Goal: Transaction & Acquisition: Purchase product/service

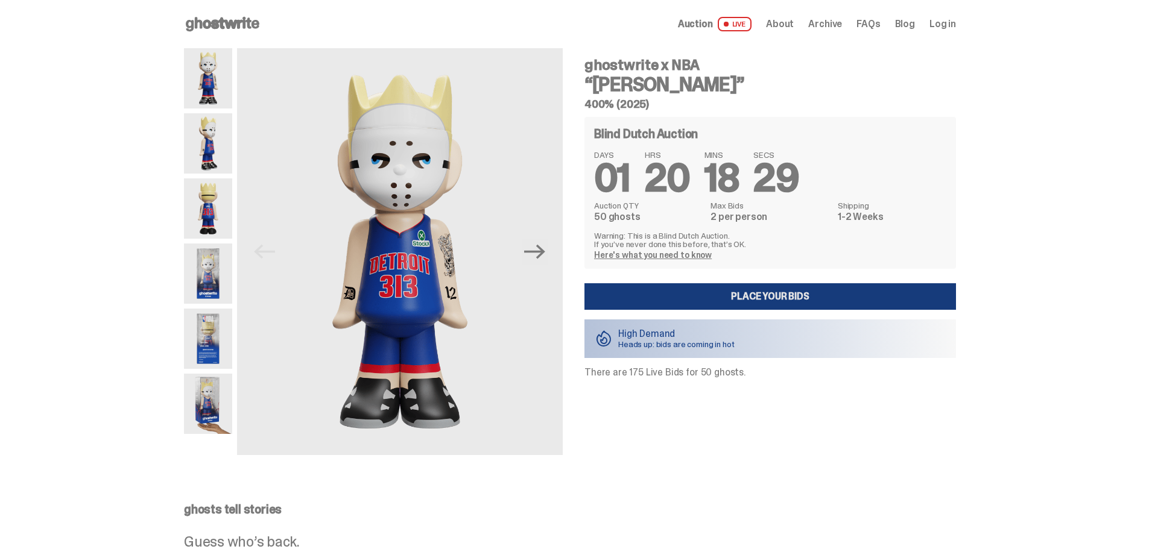
click at [765, 299] on link "Place your Bids" at bounding box center [770, 296] width 372 height 27
click at [694, 300] on link "Place your Bids" at bounding box center [770, 296] width 372 height 27
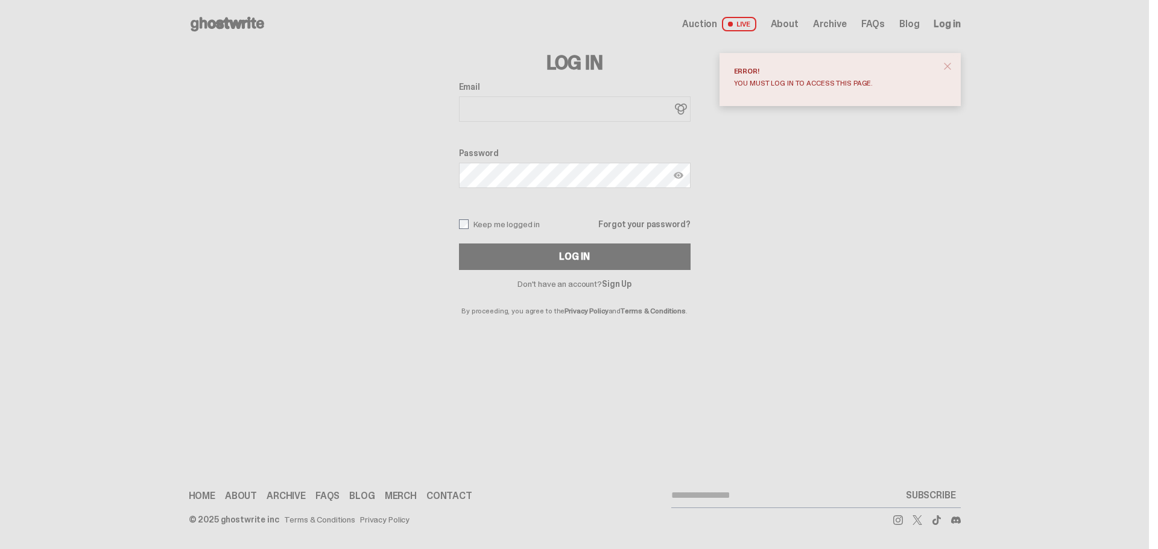
click at [946, 77] on div "Error! You must log in to access this page." at bounding box center [840, 79] width 241 height 53
